Goal: Find contact information: Find contact information

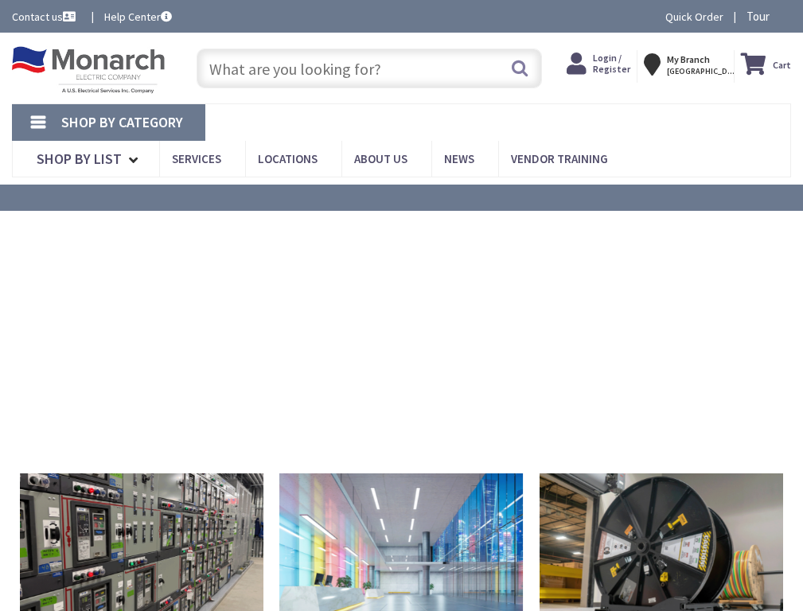
type input "[PERSON_NAME], [PERSON_NAME], OR 97818, [GEOGRAPHIC_DATA]"
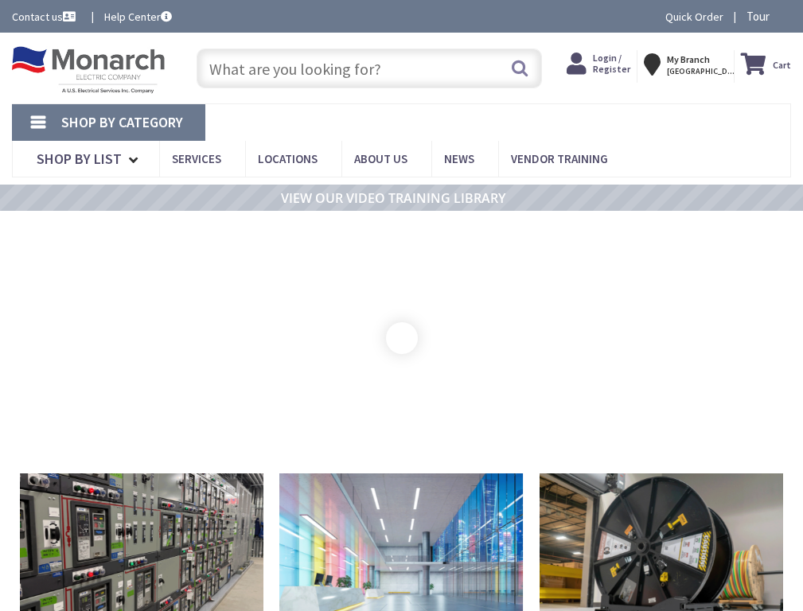
click at [45, 17] on link "Contact us" at bounding box center [45, 17] width 67 height 16
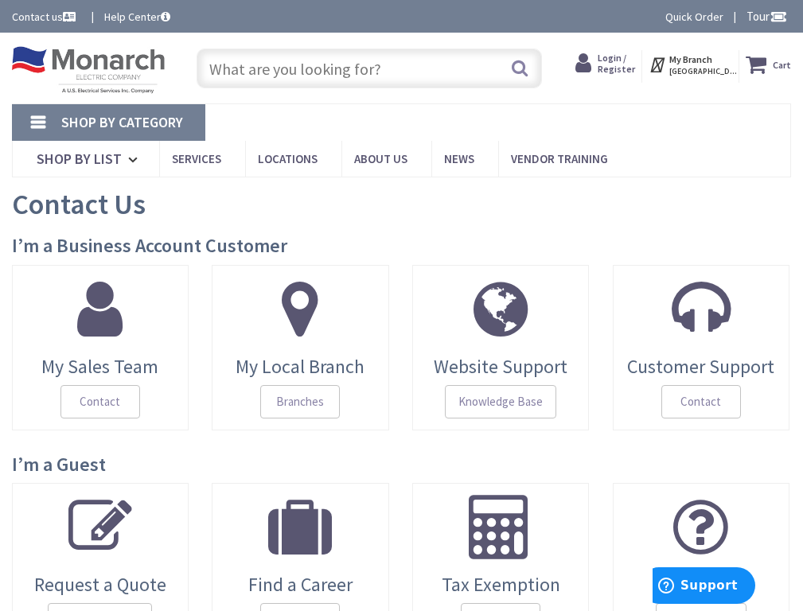
click at [100, 347] on div at bounding box center [401, 305] width 803 height 611
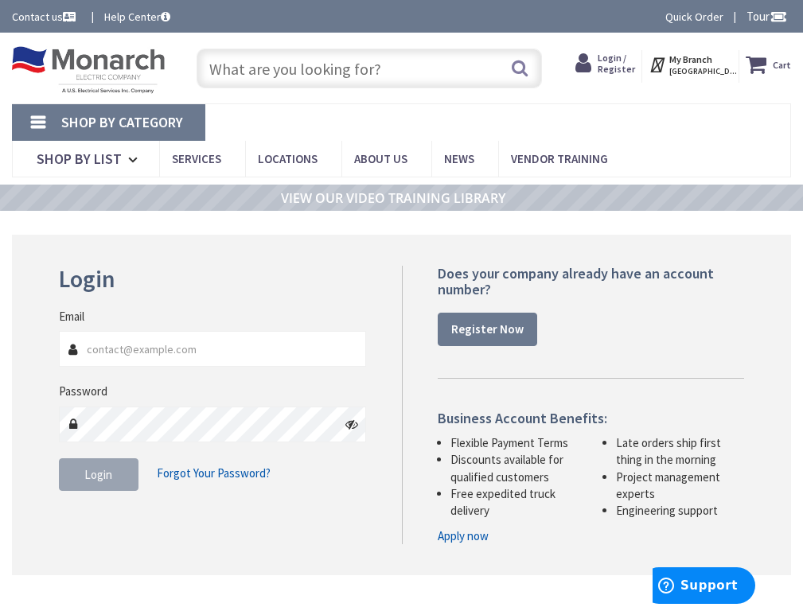
scroll to position [429, 0]
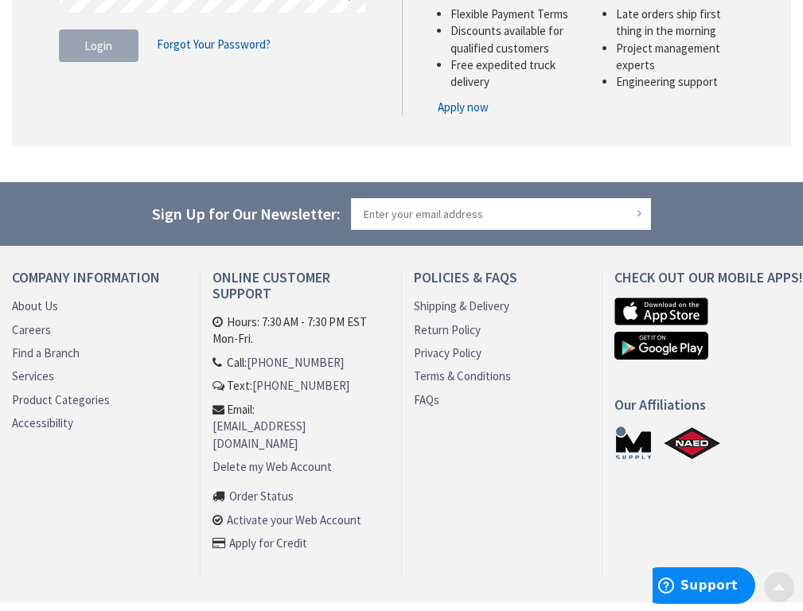
click at [36, 306] on link "About Us" at bounding box center [35, 306] width 46 height 17
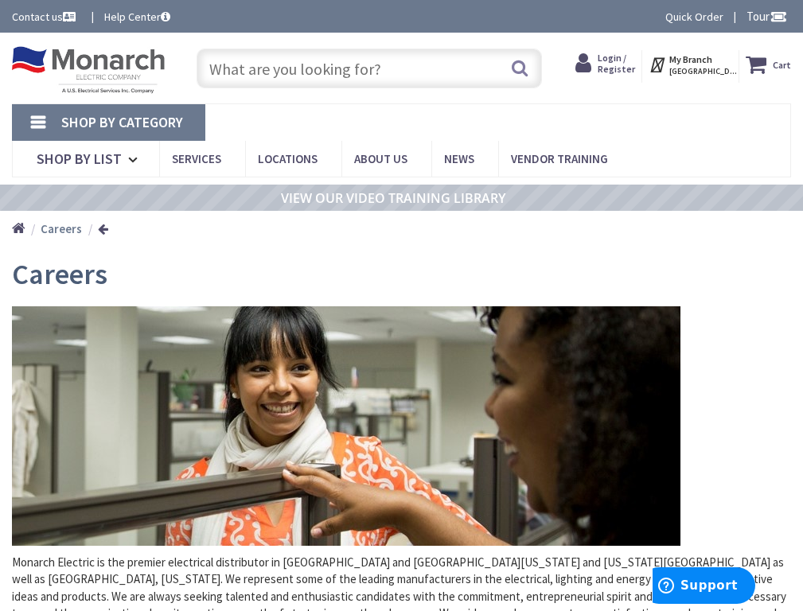
scroll to position [506, 0]
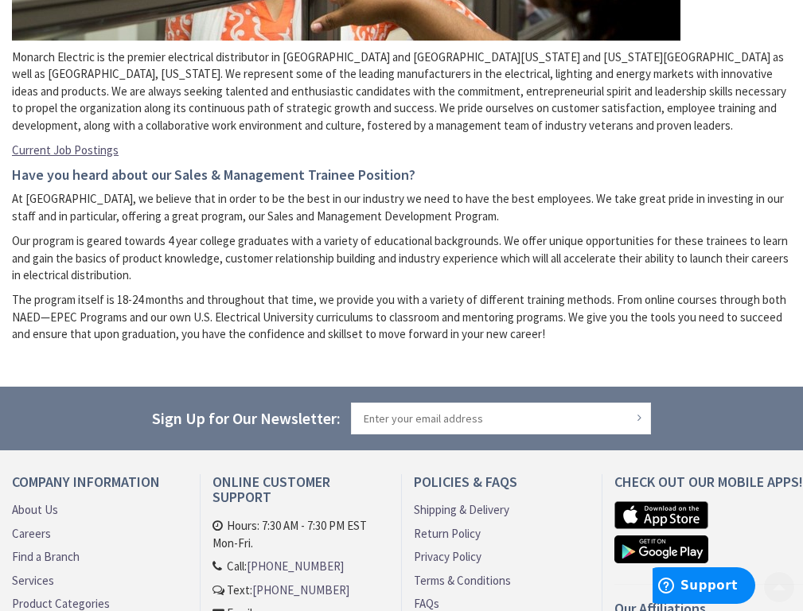
click at [49, 548] on link "Find a Branch" at bounding box center [46, 556] width 68 height 17
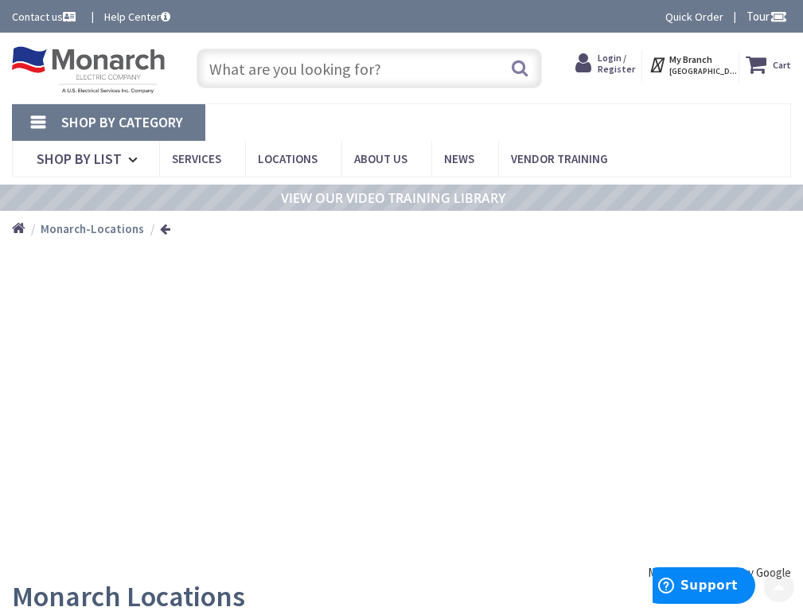
scroll to position [339, 0]
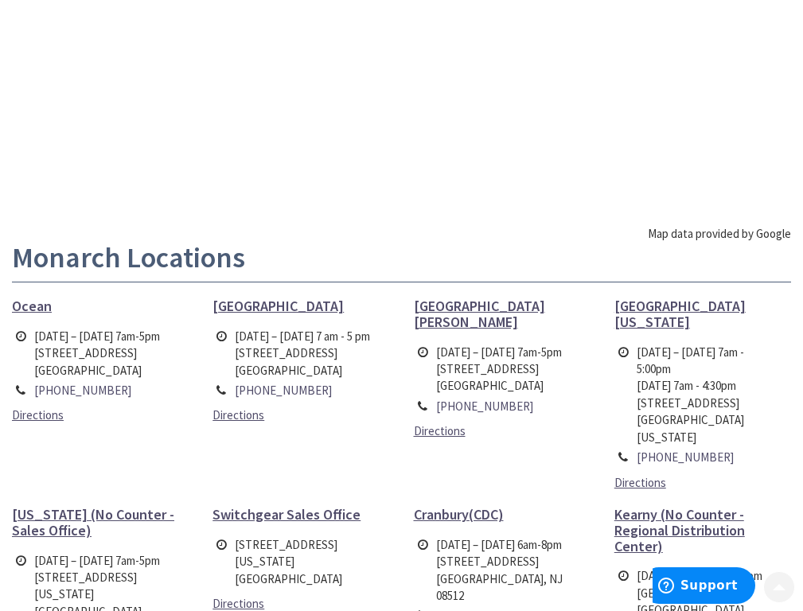
click at [273, 306] on span "Monroe Township" at bounding box center [278, 306] width 131 height 18
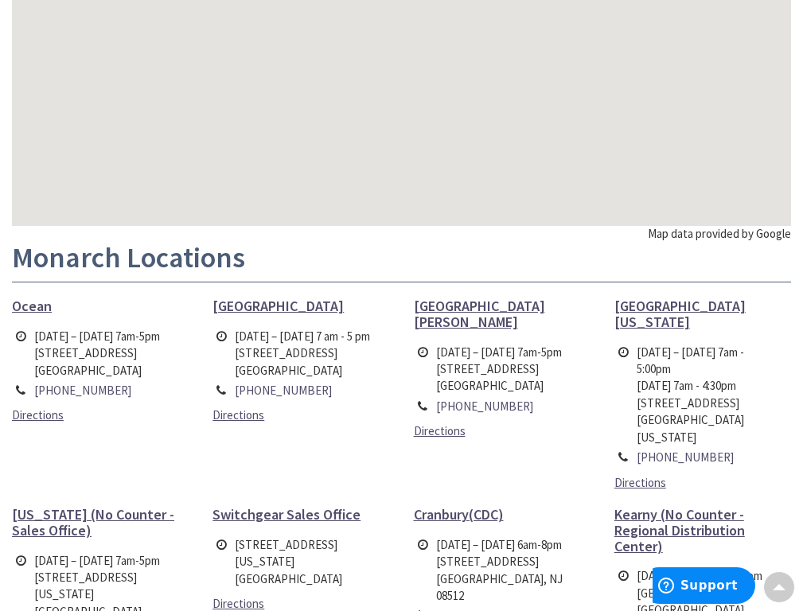
click at [33, 306] on span "Ocean" at bounding box center [32, 306] width 40 height 18
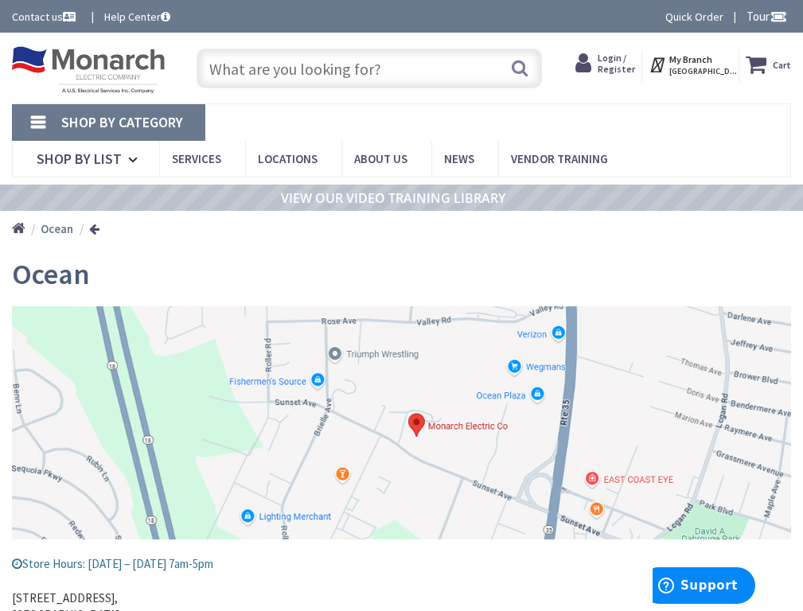
paste input "[PERSON_NAME]"
type input "[PERSON_NAME]"
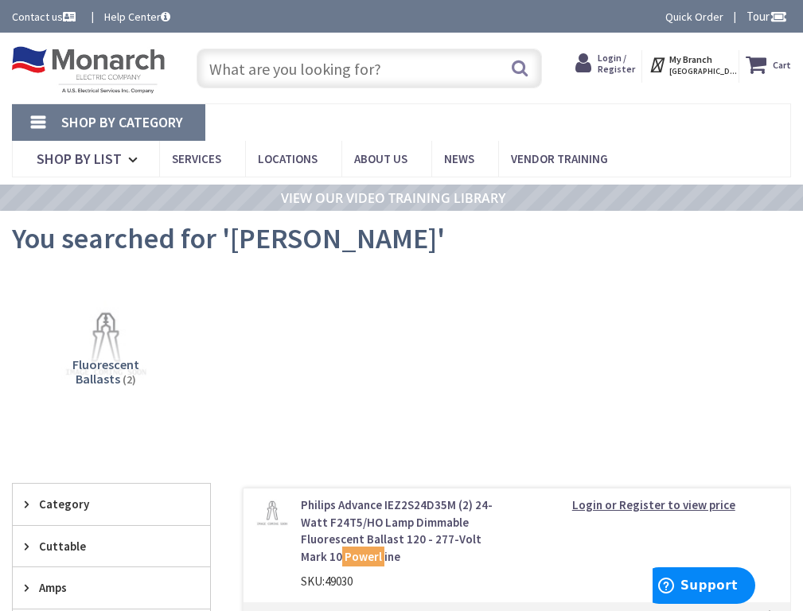
click at [474, 158] on span "News" at bounding box center [459, 158] width 30 height 15
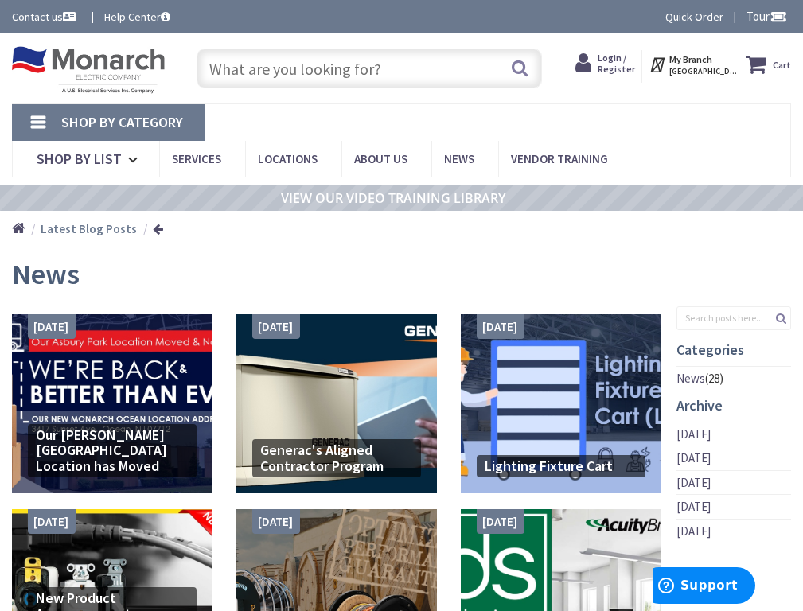
paste input "staff directory"
type input "staff directory"
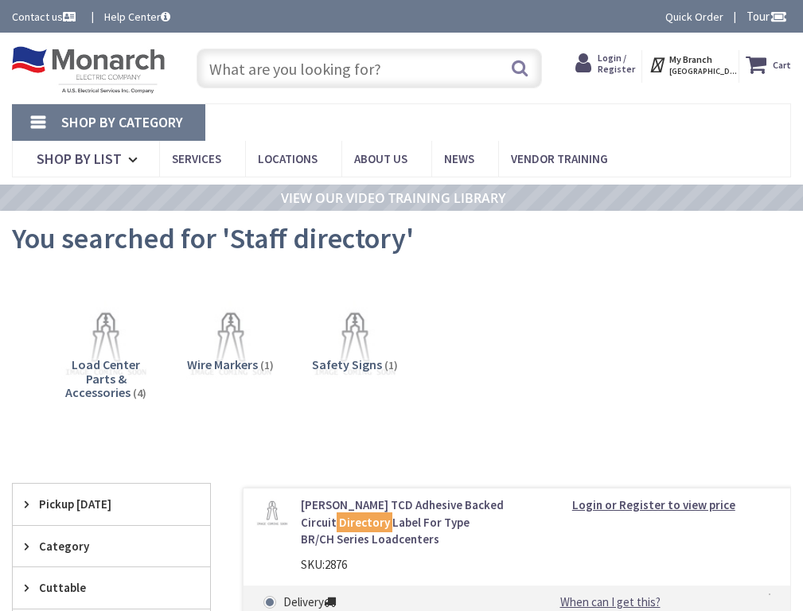
paste input "employees team"
type input "employees team"
